Goal: Check status: Check status

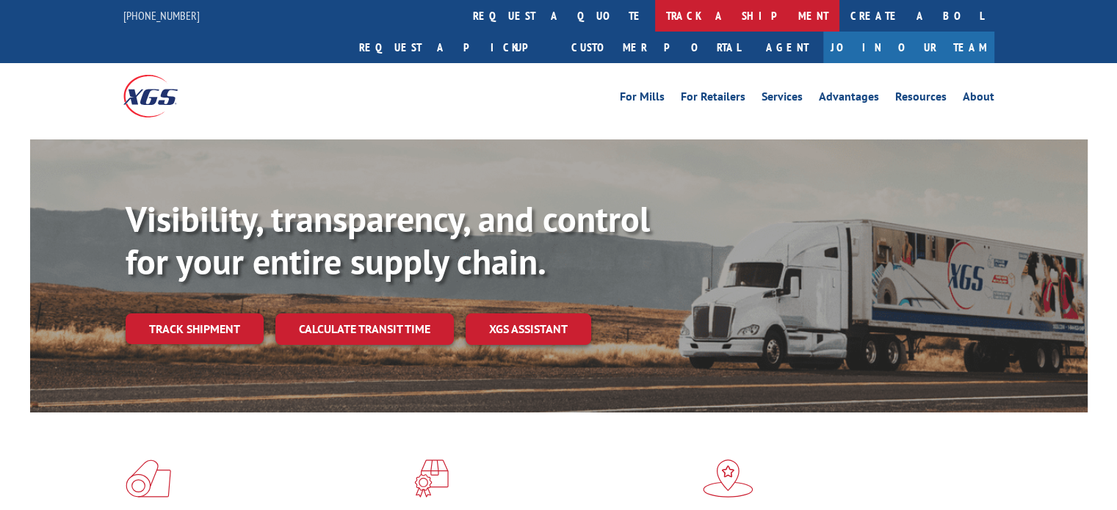
click at [655, 14] on link "track a shipment" at bounding box center [747, 16] width 184 height 32
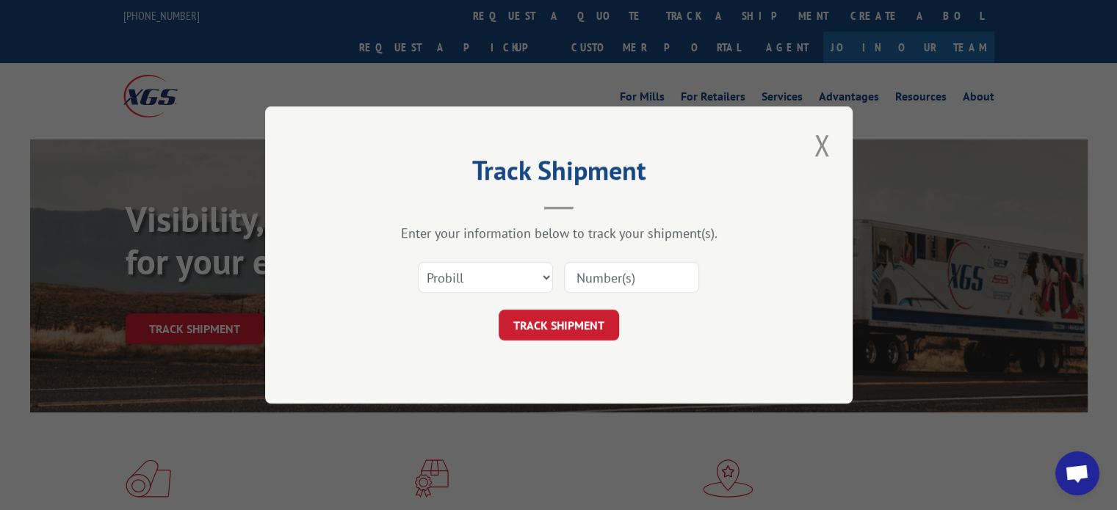
click at [451, 294] on div "Select category... Probill BOL PO" at bounding box center [558, 277] width 440 height 48
click at [452, 288] on select "Select category... Probill BOL PO" at bounding box center [485, 277] width 135 height 31
select select "bol"
click at [418, 262] on select "Select category... Probill BOL PO" at bounding box center [485, 277] width 135 height 31
click at [590, 270] on input at bounding box center [631, 277] width 135 height 31
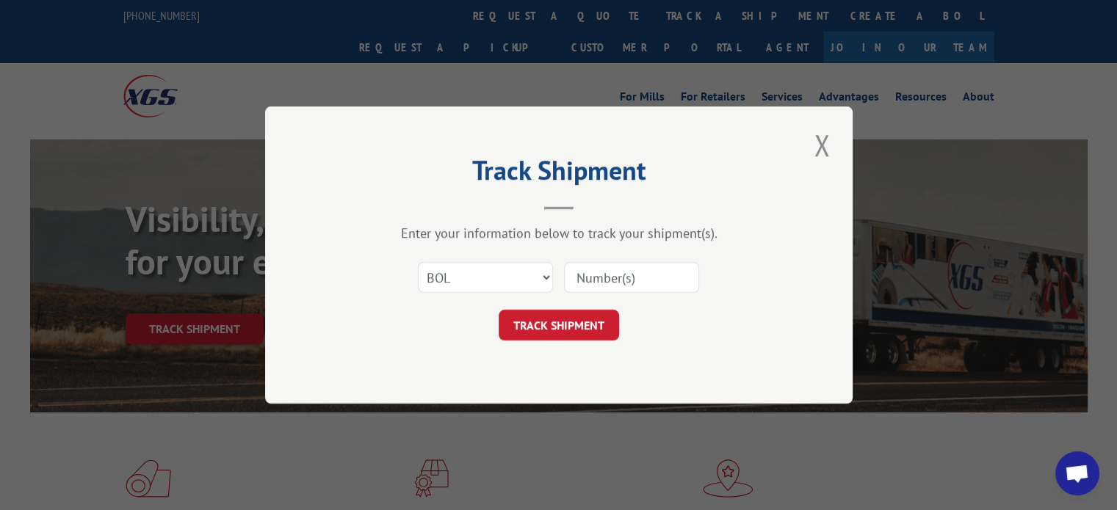
paste input "3353521"
type input "3353521"
click at [560, 319] on button "TRACK SHIPMENT" at bounding box center [558, 325] width 120 height 31
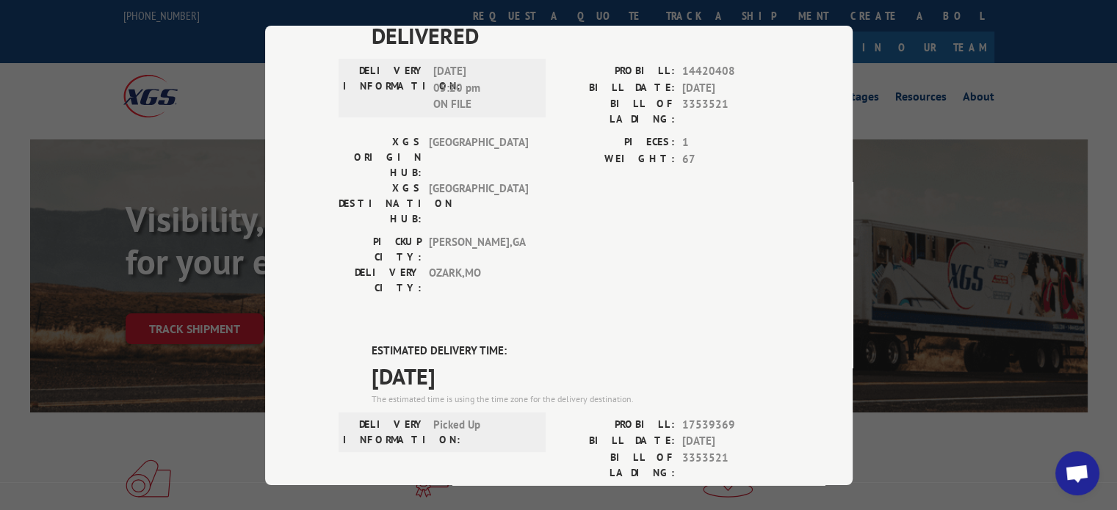
scroll to position [774, 0]
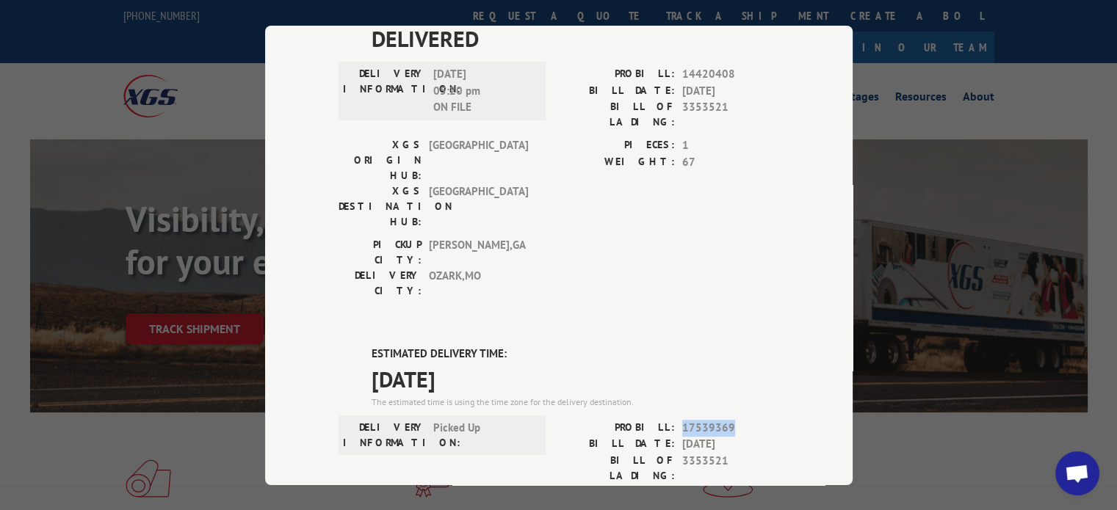
drag, startPoint x: 731, startPoint y: 167, endPoint x: 672, endPoint y: 175, distance: 60.1
click at [672, 419] on div "PROBILL: 17539369" at bounding box center [669, 427] width 220 height 17
copy div "17539369"
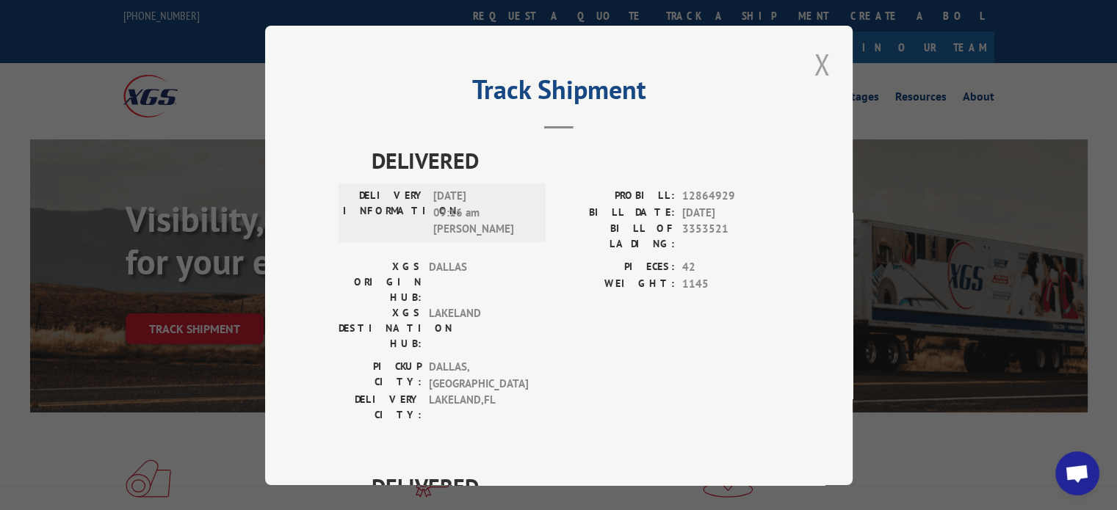
click at [810, 65] on button "Close modal" at bounding box center [821, 64] width 25 height 40
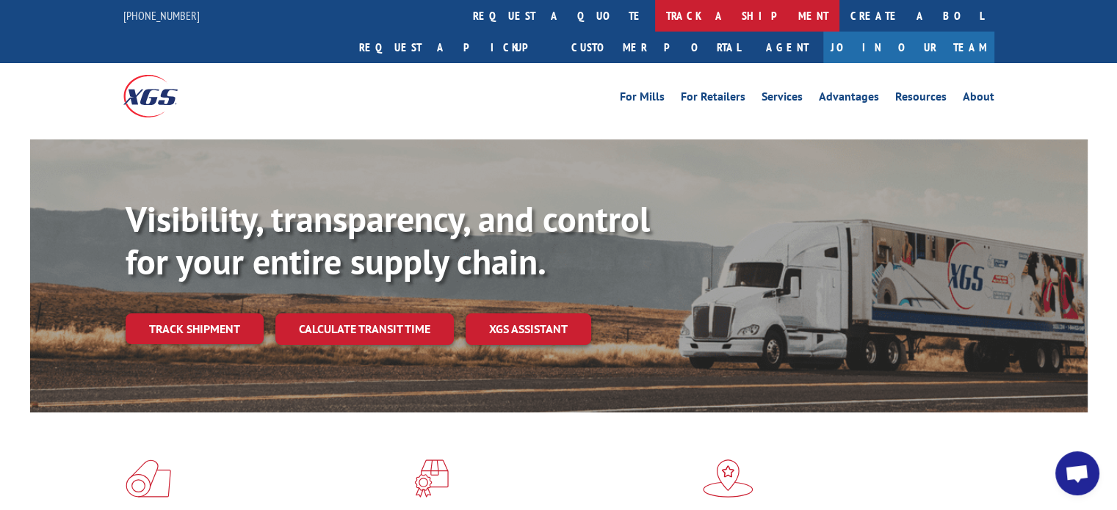
click at [655, 19] on link "track a shipment" at bounding box center [747, 16] width 184 height 32
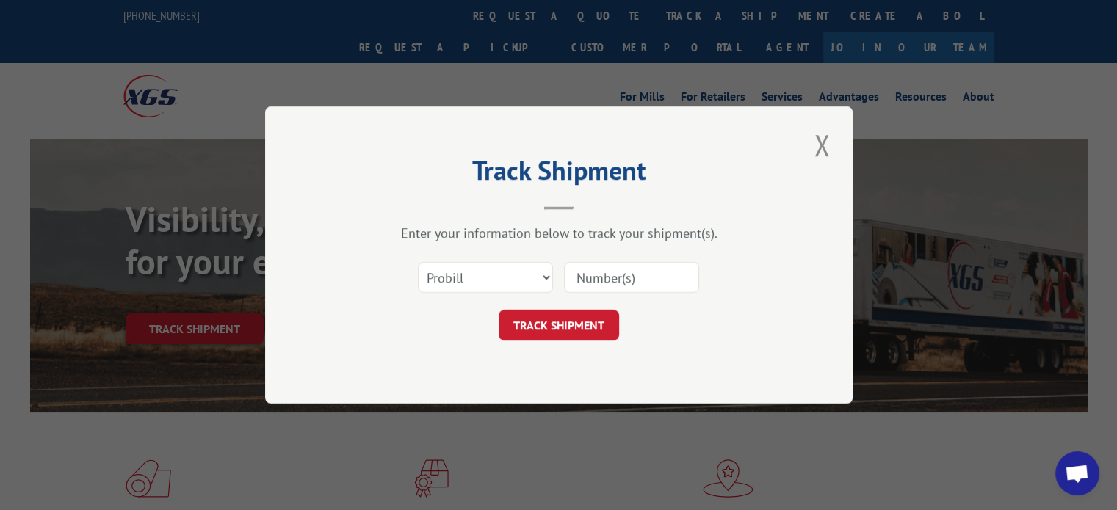
click at [617, 277] on input at bounding box center [631, 277] width 135 height 31
paste input "11967233"
click at [584, 272] on input "11967233" at bounding box center [631, 277] width 135 height 31
type input "11967233"
click at [559, 340] on button "TRACK SHIPMENT" at bounding box center [558, 325] width 120 height 31
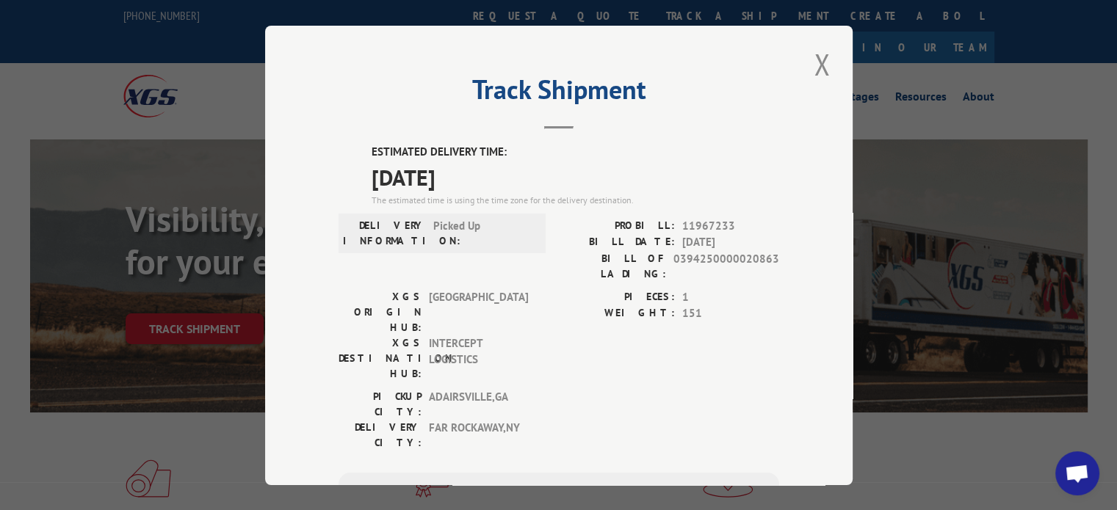
scroll to position [5, 0]
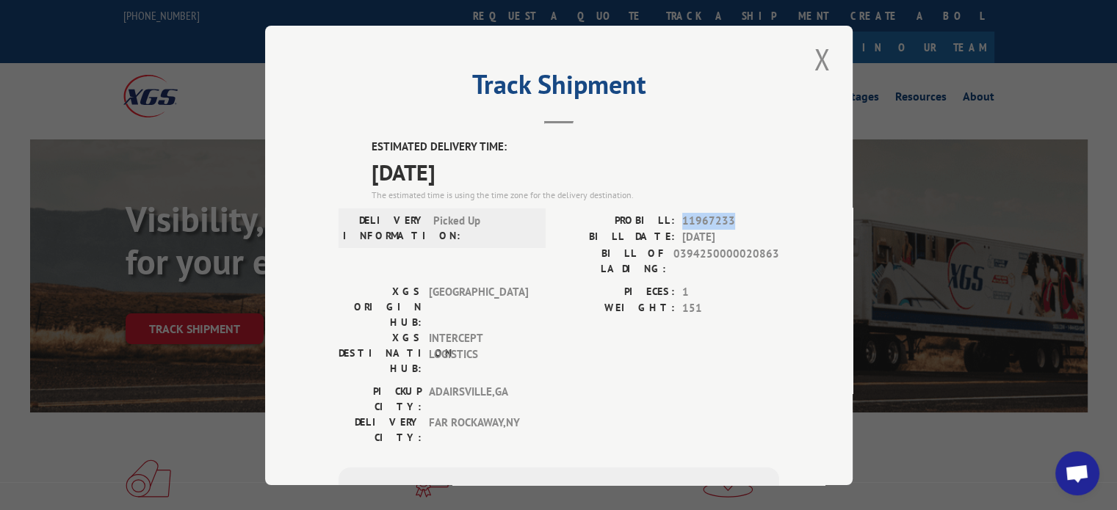
drag, startPoint x: 725, startPoint y: 219, endPoint x: 669, endPoint y: 221, distance: 56.6
click at [669, 221] on div "PROBILL: 11967233" at bounding box center [669, 220] width 220 height 17
copy div "11967233"
click at [816, 54] on button "Close modal" at bounding box center [821, 59] width 25 height 40
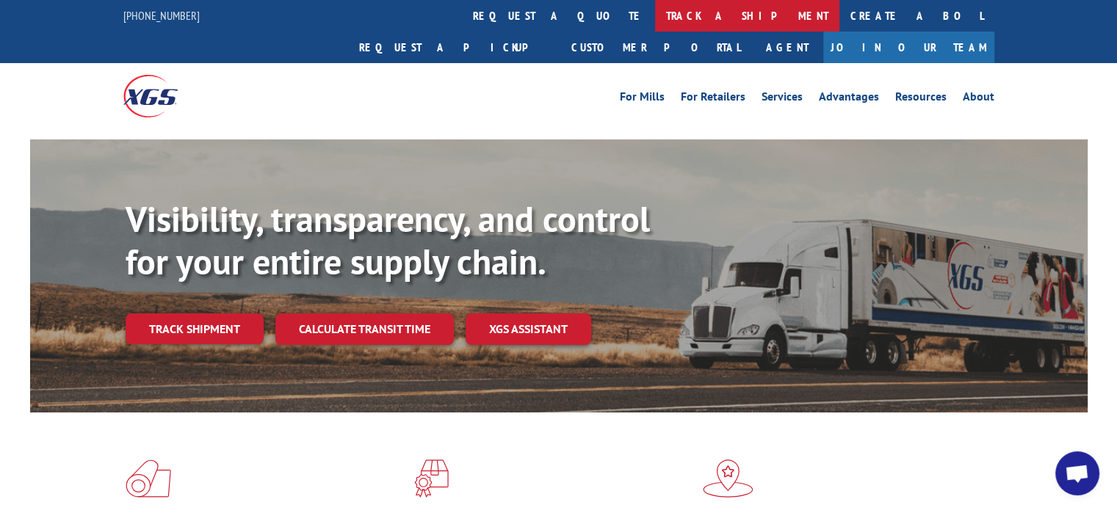
click at [655, 11] on link "track a shipment" at bounding box center [747, 16] width 184 height 32
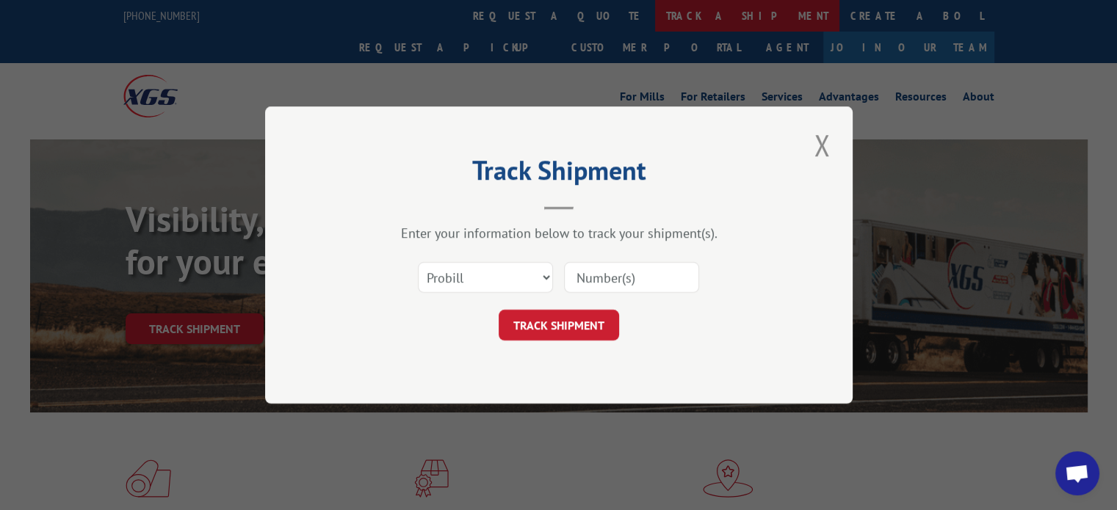
scroll to position [0, 0]
click at [611, 266] on input at bounding box center [631, 277] width 135 height 31
paste input "17508451"
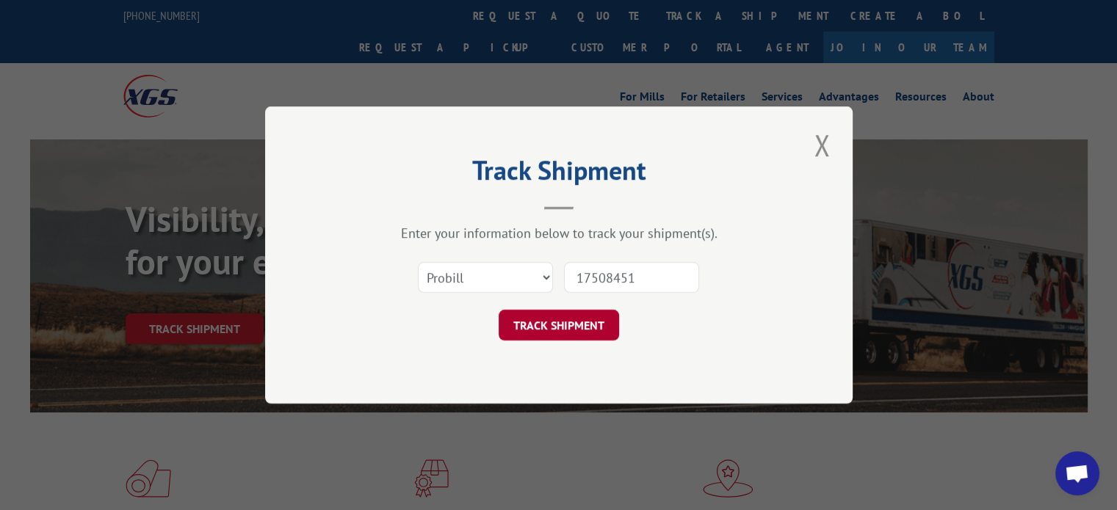
type input "17508451"
click at [548, 310] on button "TRACK SHIPMENT" at bounding box center [558, 325] width 120 height 31
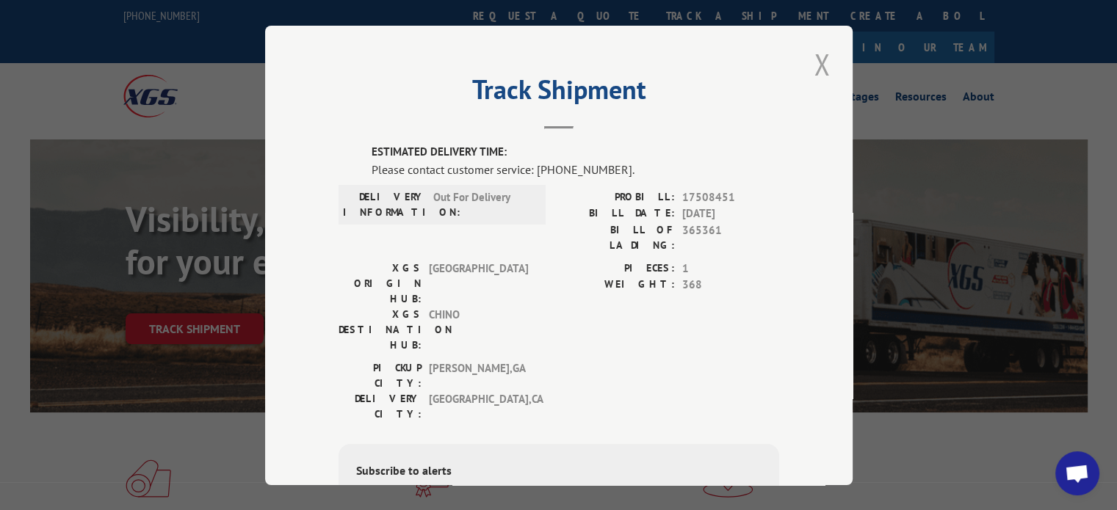
click at [816, 59] on button "Close modal" at bounding box center [821, 64] width 25 height 40
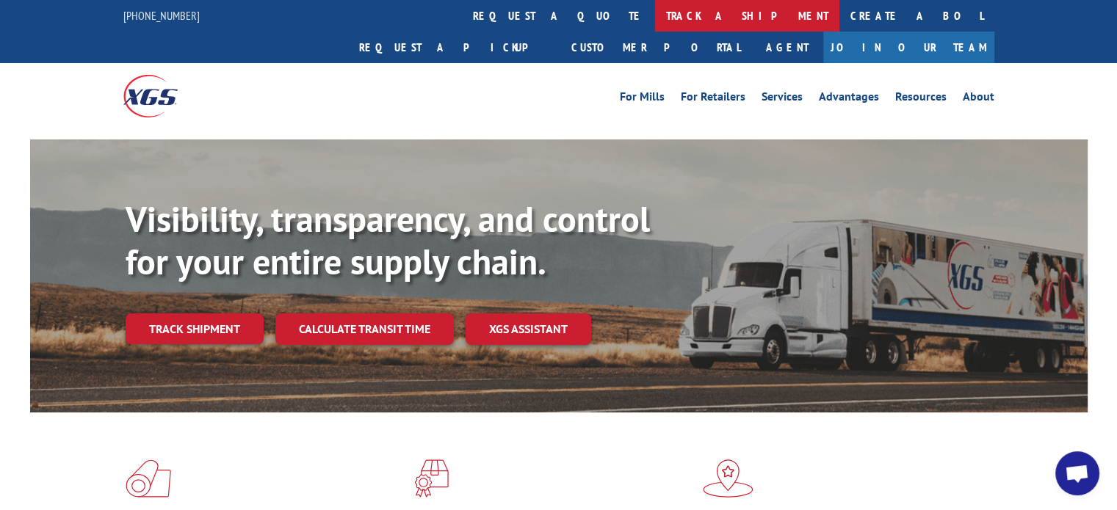
click at [655, 23] on link "track a shipment" at bounding box center [747, 16] width 184 height 32
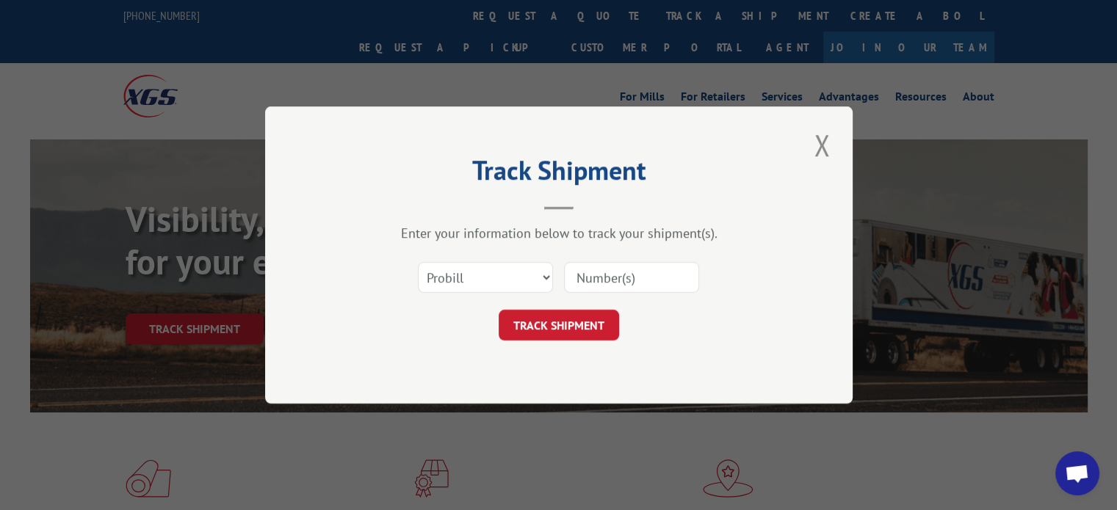
click at [612, 269] on input at bounding box center [631, 277] width 135 height 31
paste input "17512251"
type input "17512251"
click at [562, 317] on button "TRACK SHIPMENT" at bounding box center [558, 325] width 120 height 31
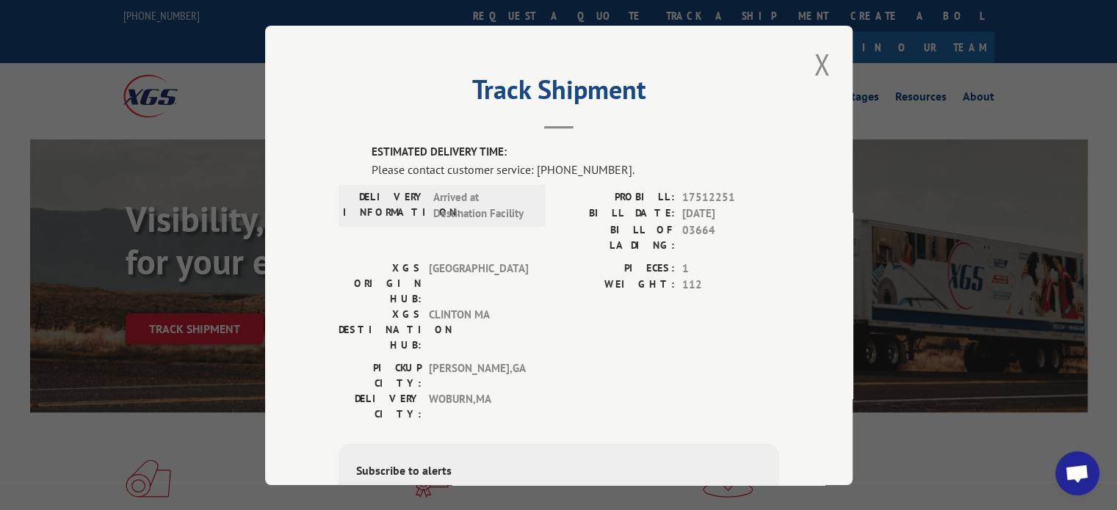
click at [831, 64] on div "Track Shipment ESTIMATED DELIVERY TIME: Please contact customer service: [PHONE…" at bounding box center [558, 256] width 587 height 460
click at [823, 62] on button "Close modal" at bounding box center [821, 64] width 25 height 40
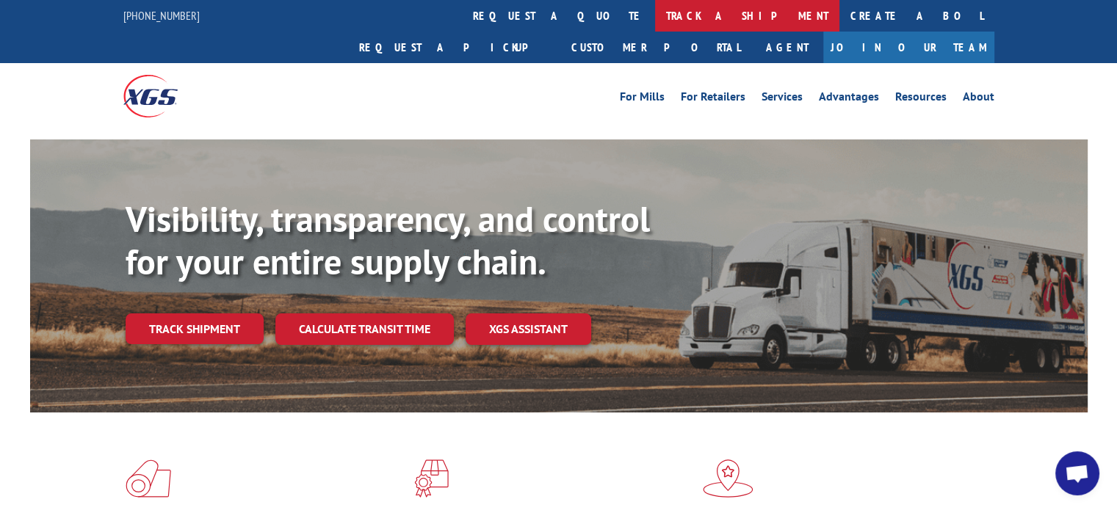
click at [655, 6] on link "track a shipment" at bounding box center [747, 16] width 184 height 32
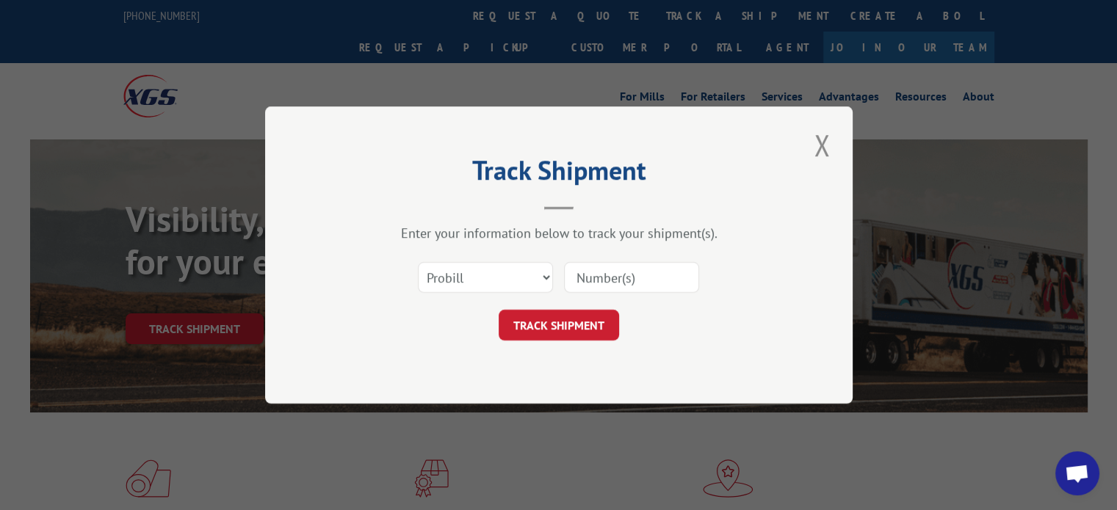
click at [606, 275] on input at bounding box center [631, 277] width 135 height 31
paste input "17536290"
type input "17536290"
click at [559, 348] on div "Track Shipment Enter your information below to track your shipment(s). Select c…" at bounding box center [558, 254] width 587 height 297
click at [553, 333] on button "TRACK SHIPMENT" at bounding box center [558, 325] width 120 height 31
